Goal: Book appointment/travel/reservation

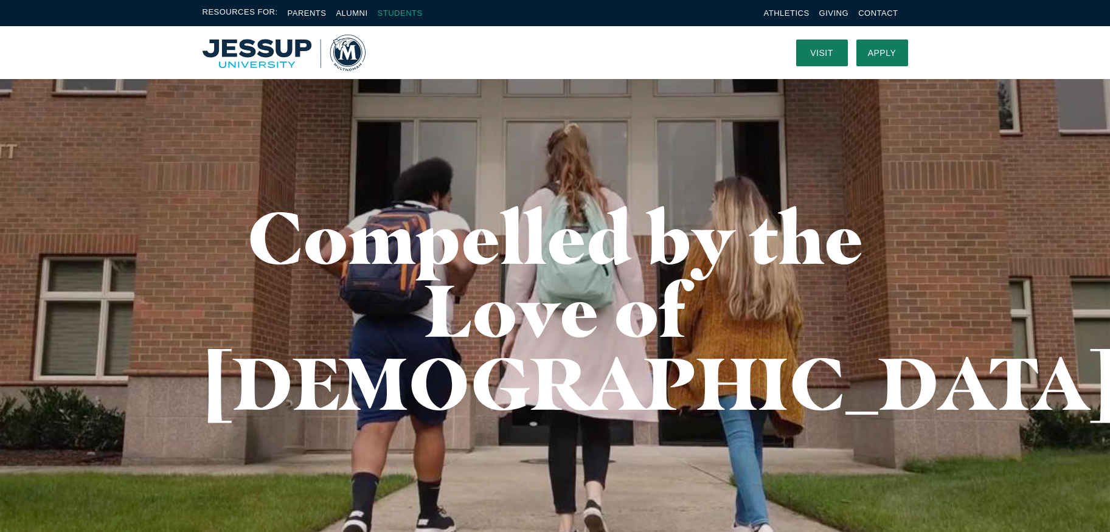
click at [398, 13] on link "Students" at bounding box center [400, 13] width 45 height 9
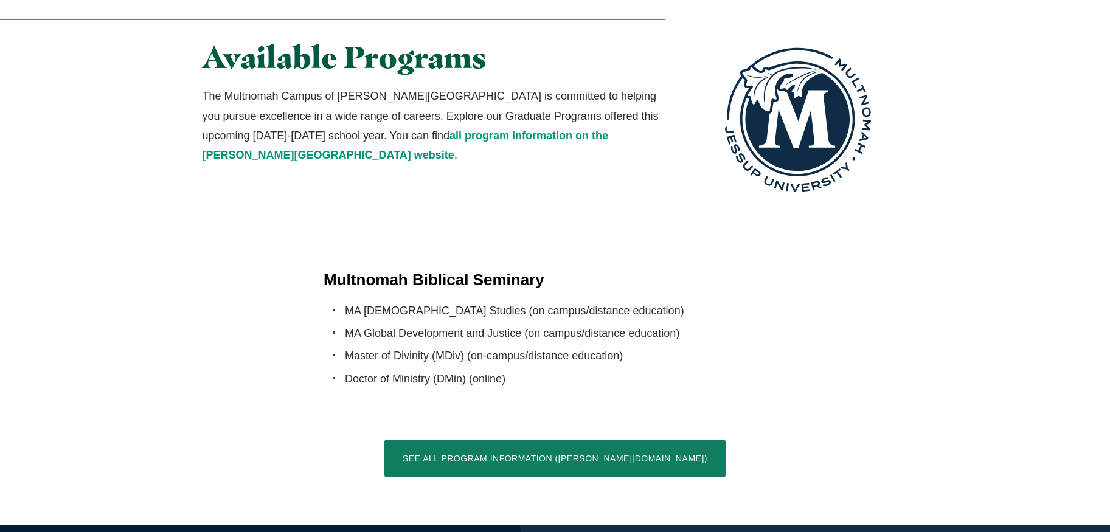
scroll to position [2372, 0]
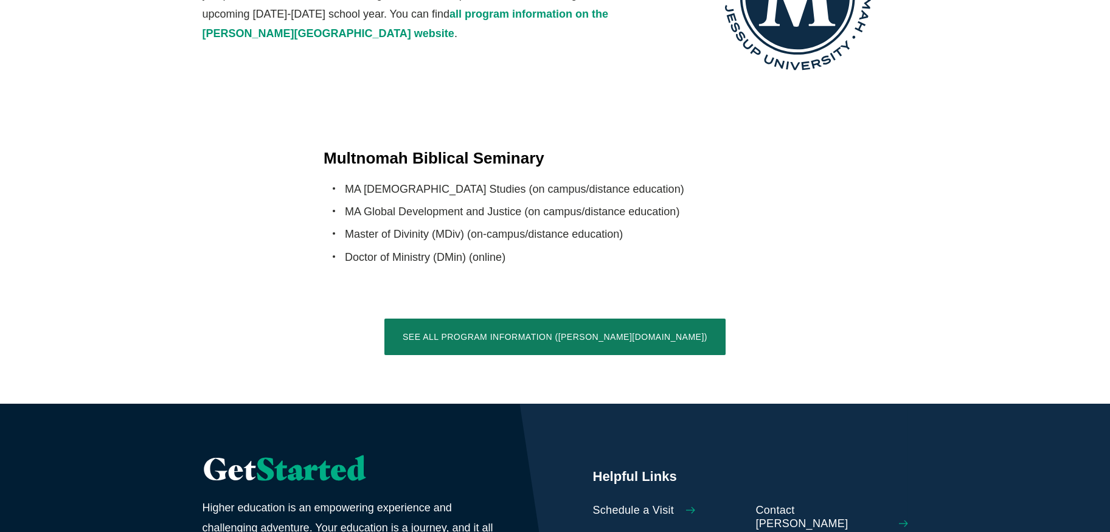
click at [621, 504] on span "Schedule a Visit" at bounding box center [633, 510] width 81 height 13
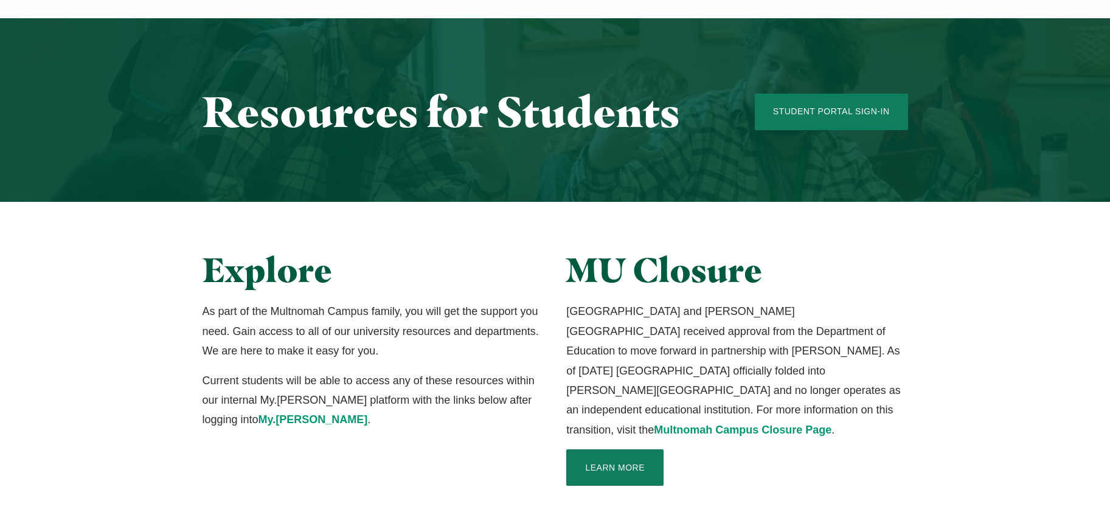
scroll to position [122, 0]
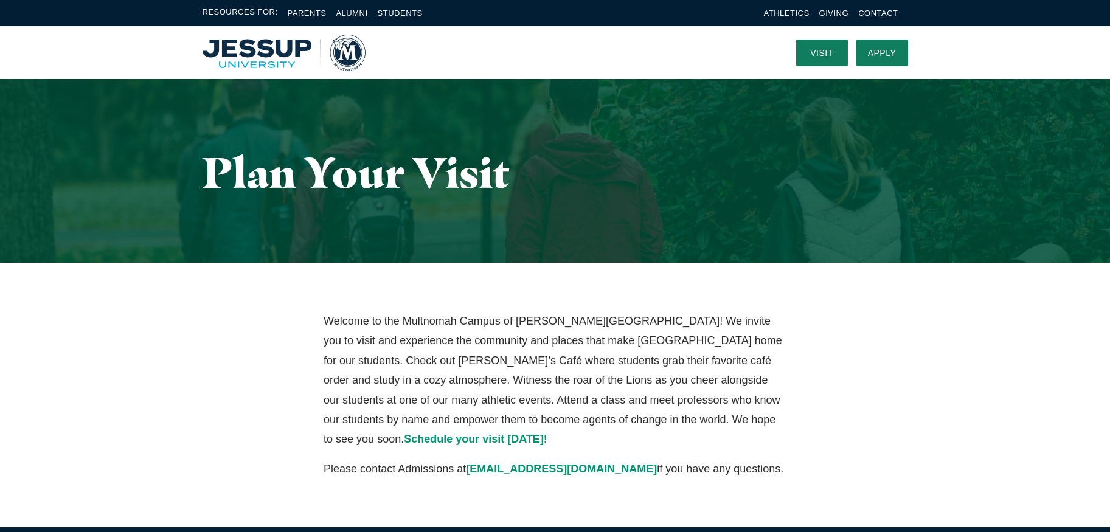
scroll to position [61, 0]
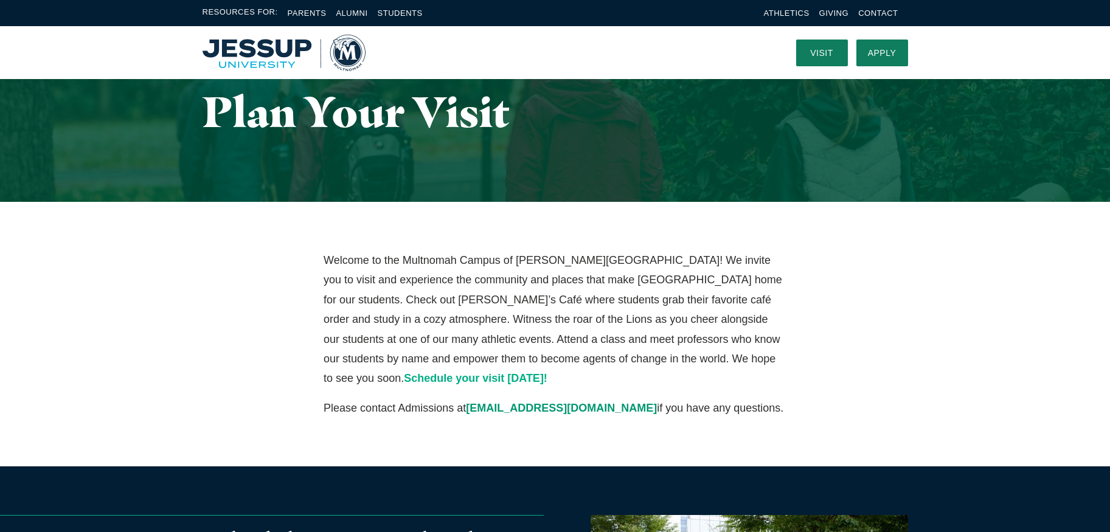
click at [547, 372] on span "Schedule your visit [DATE]!" at bounding box center [476, 378] width 144 height 12
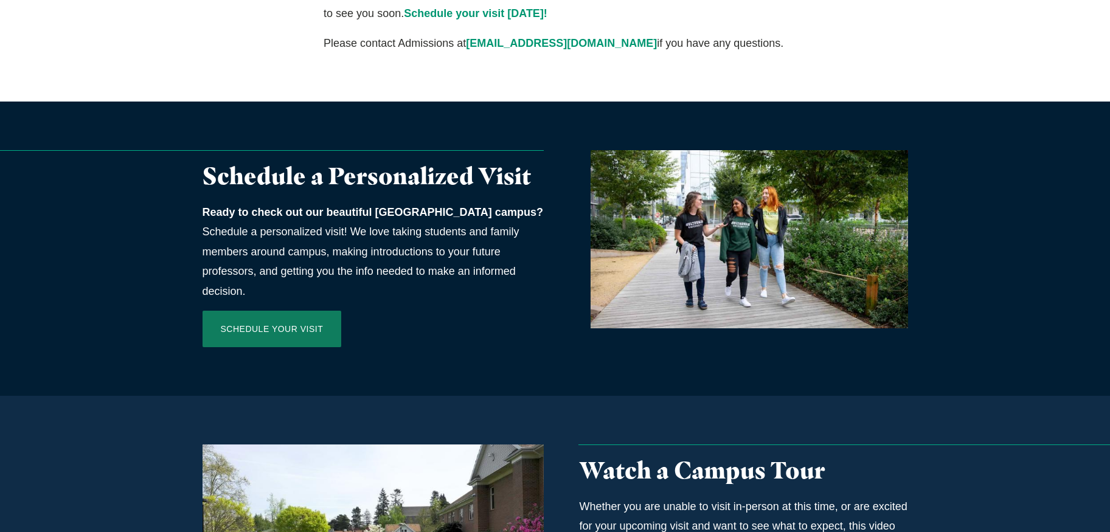
scroll to position [547, 0]
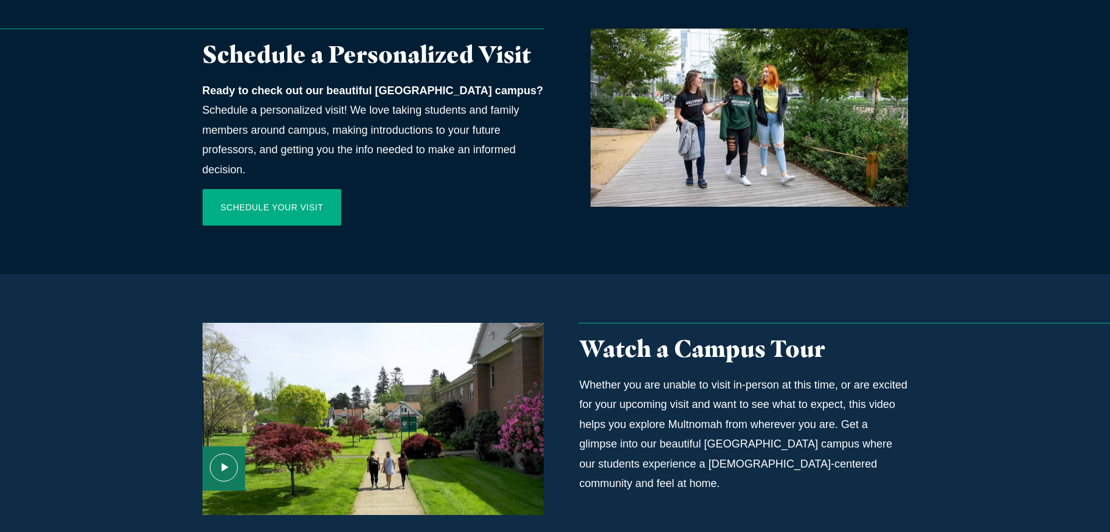
click at [319, 189] on link "Schedule Your Visit" at bounding box center [272, 207] width 139 height 36
